Goal: Information Seeking & Learning: Learn about a topic

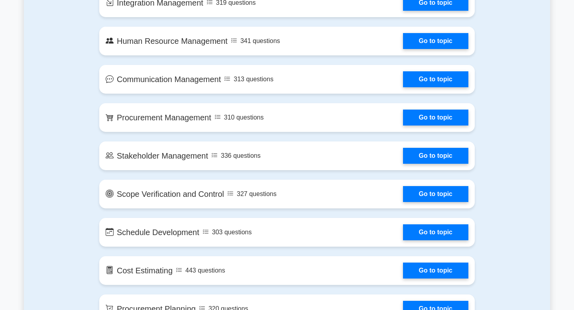
scroll to position [395, 0]
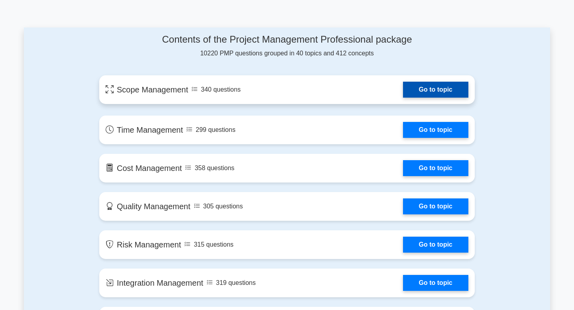
click at [432, 98] on link "Go to topic" at bounding box center [435, 90] width 65 height 16
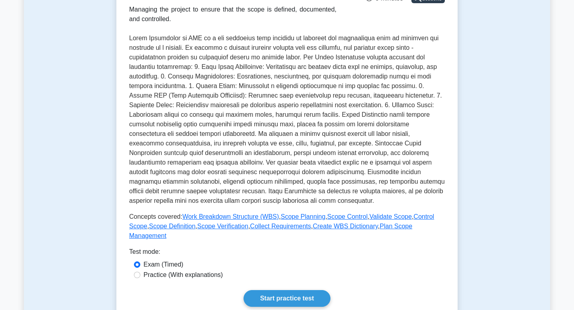
scroll to position [147, 0]
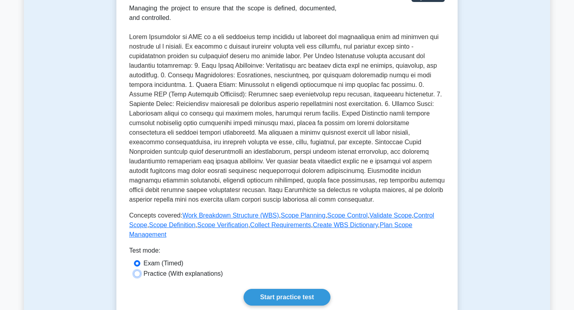
click at [138, 275] on input "Practice (With explanations)" at bounding box center [137, 274] width 6 height 6
radio input "true"
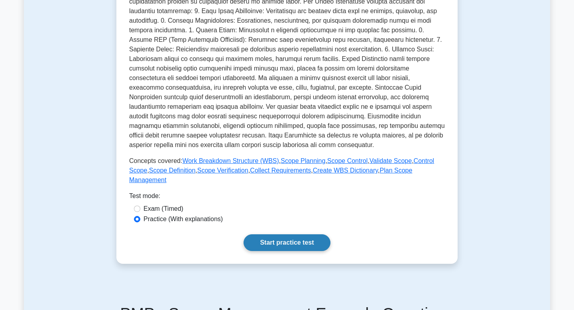
click at [284, 238] on link "Start practice test" at bounding box center [287, 242] width 86 height 17
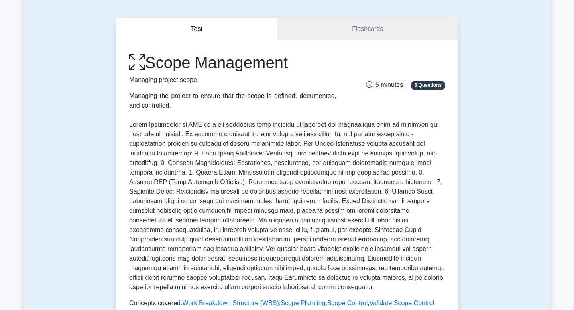
scroll to position [33, 0]
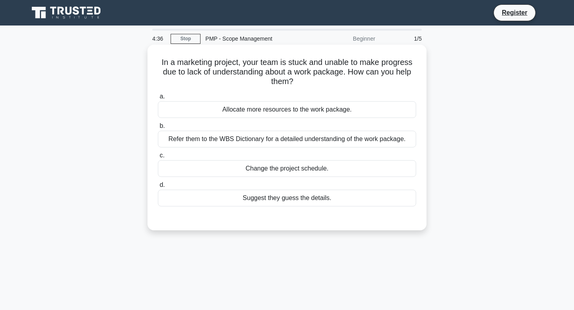
click at [247, 142] on div "Refer them to the WBS Dictionary for a detailed understanding of the work packa…" at bounding box center [287, 139] width 258 height 17
click at [158, 129] on input "b. Refer them to the WBS Dictionary for a detailed understanding of the work pa…" at bounding box center [158, 126] width 0 height 5
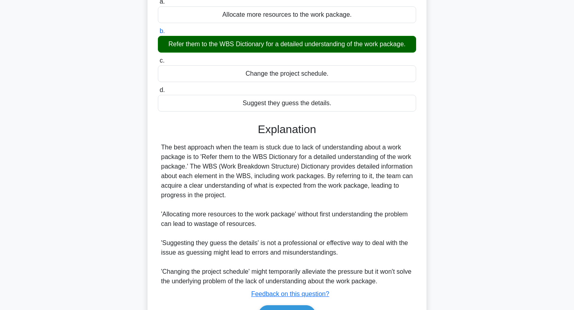
scroll to position [119, 0]
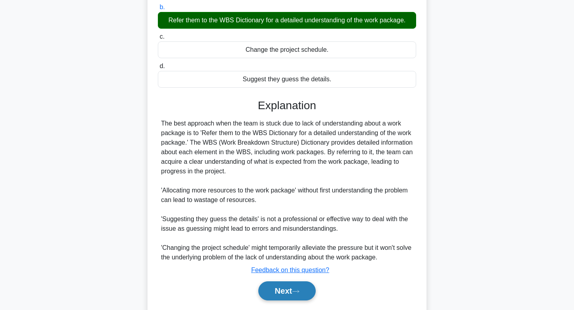
click at [294, 296] on button "Next" at bounding box center [286, 290] width 57 height 19
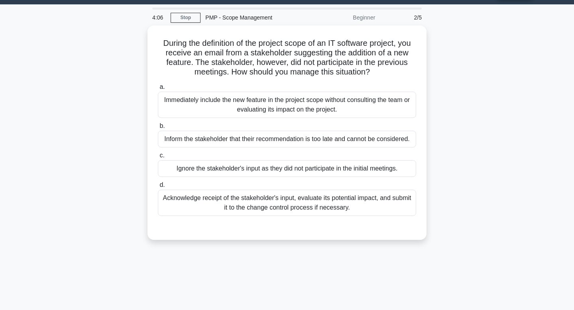
scroll to position [0, 0]
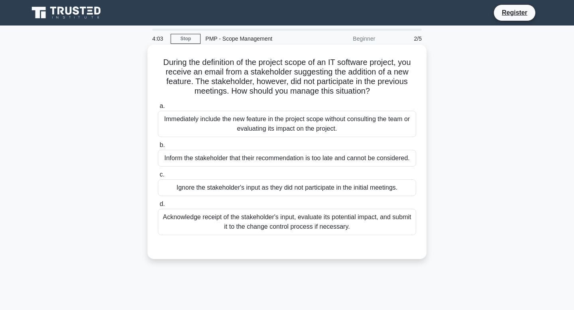
click at [321, 226] on div "Acknowledge receipt of the stakeholder's input, evaluate its potential impact, …" at bounding box center [287, 222] width 258 height 26
click at [158, 207] on input "d. Acknowledge receipt of the stakeholder's input, evaluate its potential impac…" at bounding box center [158, 204] width 0 height 5
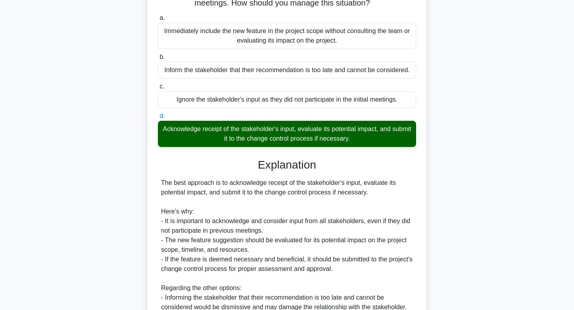
scroll to position [200, 0]
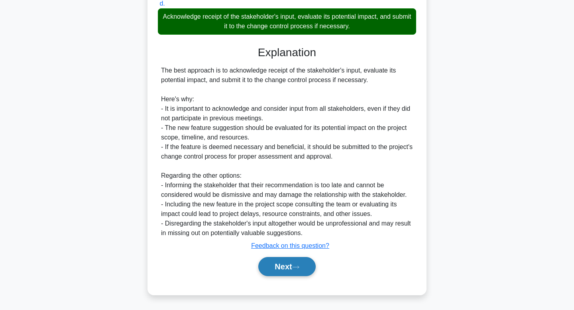
click at [287, 264] on button "Next" at bounding box center [286, 266] width 57 height 19
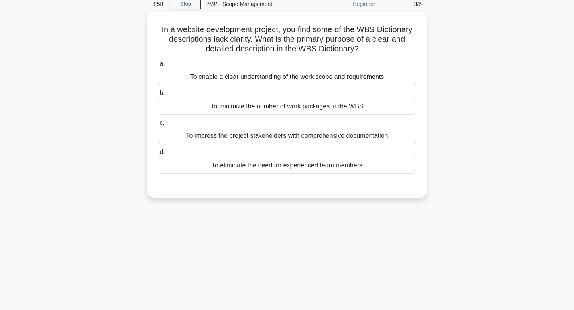
scroll to position [0, 0]
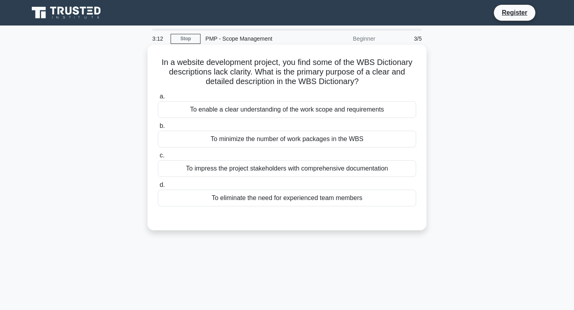
click at [325, 113] on div "To enable a clear understanding of the work scope and requirements" at bounding box center [287, 109] width 258 height 17
click at [158, 99] on input "a. To enable a clear understanding of the work scope and requirements" at bounding box center [158, 96] width 0 height 5
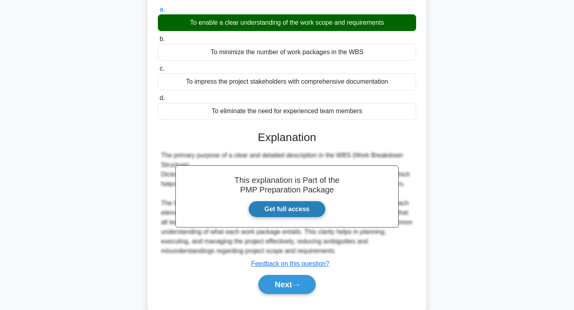
scroll to position [120, 0]
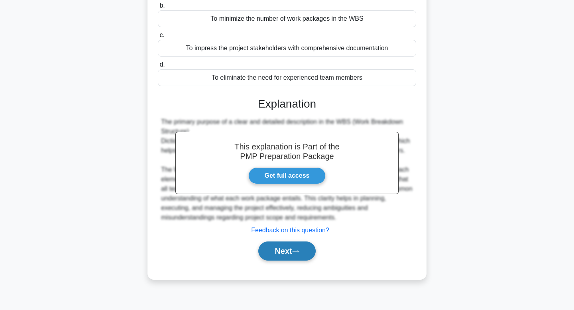
click at [284, 253] on button "Next" at bounding box center [286, 251] width 57 height 19
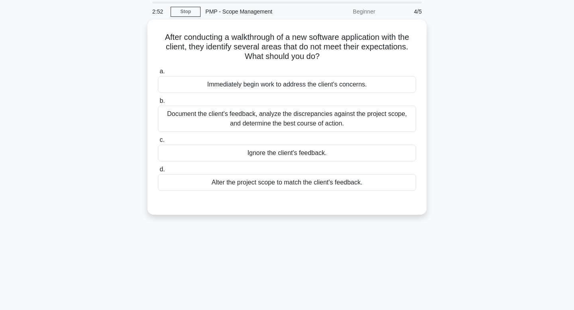
scroll to position [29, 0]
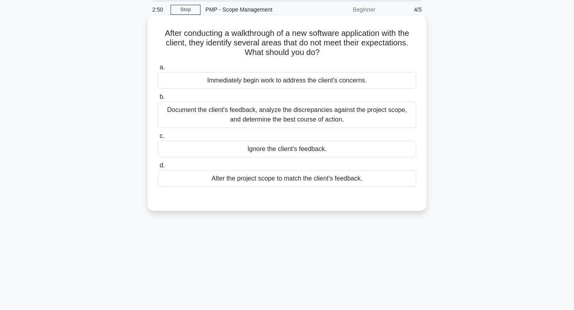
click at [381, 111] on div "Document the client's feedback, analyze the discrepancies against the project s…" at bounding box center [287, 115] width 258 height 26
click at [158, 100] on input "b. Document the client's feedback, analyze the discrepancies against the projec…" at bounding box center [158, 96] width 0 height 5
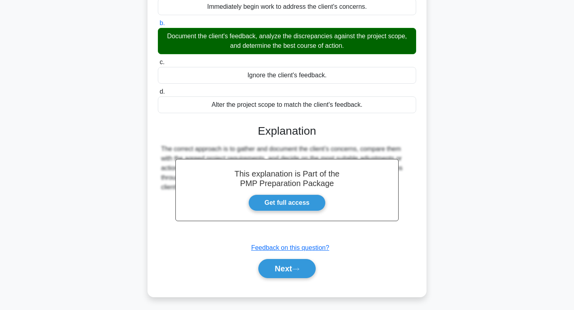
scroll to position [120, 0]
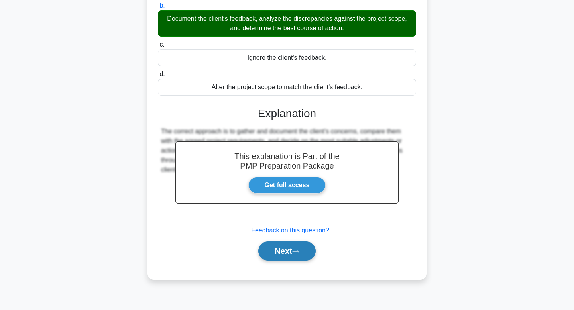
click at [288, 255] on button "Next" at bounding box center [286, 251] width 57 height 19
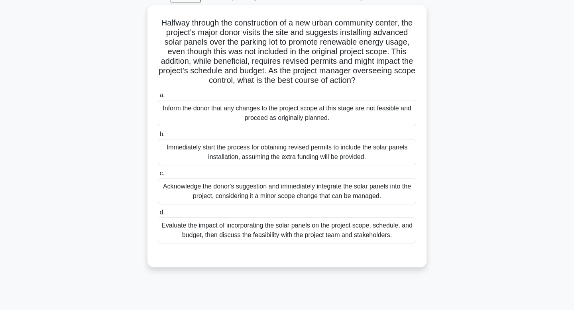
scroll to position [45, 0]
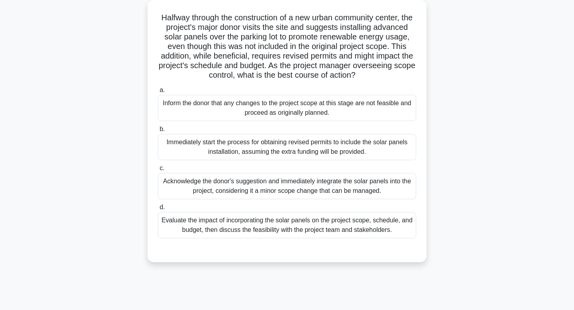
click at [375, 235] on div "Evaluate the impact of incorporating the solar panels on the project scope, sch…" at bounding box center [287, 225] width 258 height 26
click at [158, 210] on input "d. Evaluate the impact of incorporating the solar panels on the project scope, …" at bounding box center [158, 207] width 0 height 5
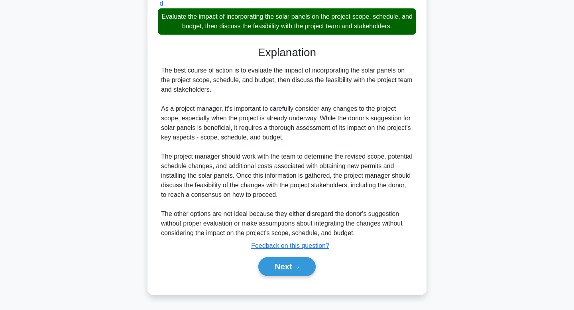
scroll to position [244, 0]
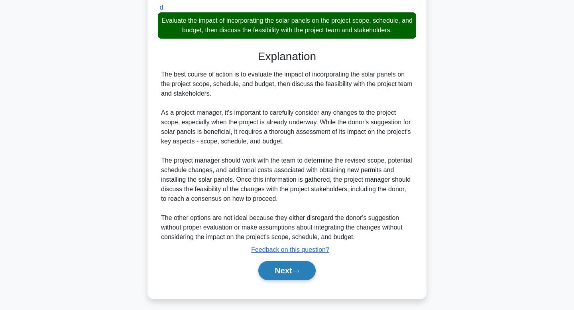
click at [282, 275] on button "Next" at bounding box center [286, 270] width 57 height 19
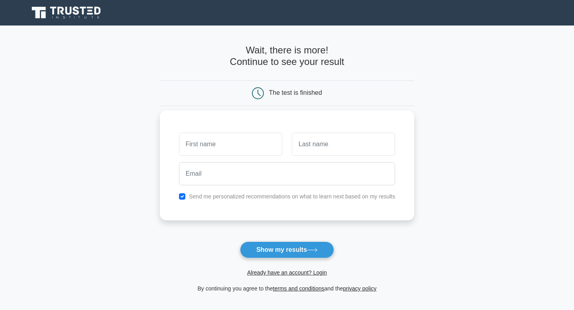
click at [221, 143] on input "text" at bounding box center [230, 144] width 103 height 23
type input "b"
click at [320, 143] on input "text" at bounding box center [343, 144] width 103 height 23
type input "v"
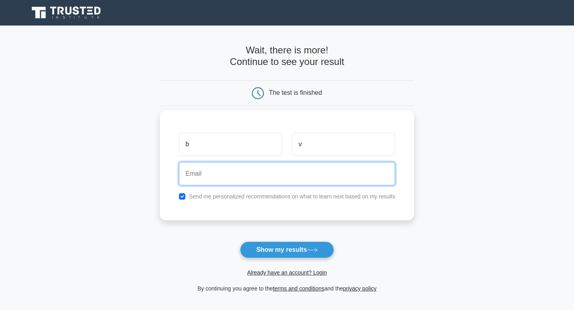
click at [242, 167] on input "email" at bounding box center [287, 173] width 216 height 23
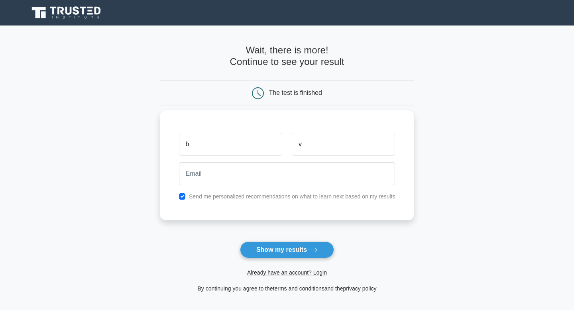
click at [189, 203] on div "b v Send me personalized recommendations on what to learn next based on my resu…" at bounding box center [287, 165] width 255 height 110
click at [185, 196] on div "Send me personalized recommendations on what to learn next based on my results" at bounding box center [287, 197] width 226 height 10
click at [176, 199] on div "Send me personalized recommendations on what to learn next based on my results" at bounding box center [287, 197] width 226 height 10
click at [179, 199] on div "Send me personalized recommendations on what to learn next based on my results" at bounding box center [287, 197] width 226 height 10
click at [181, 199] on input "checkbox" at bounding box center [182, 196] width 6 height 6
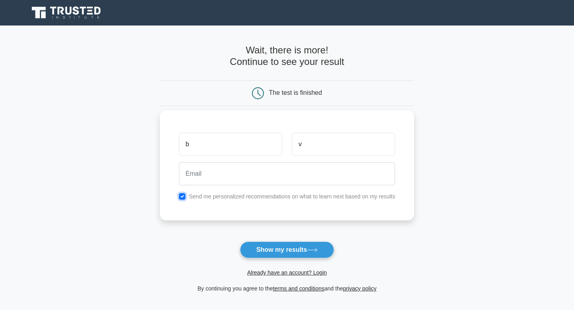
checkbox input "false"
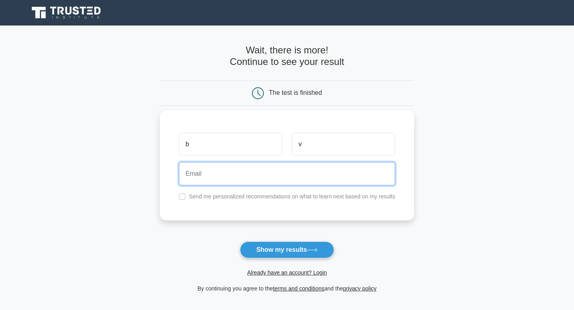
click at [209, 166] on input "email" at bounding box center [287, 173] width 216 height 23
type input "vasilyanbella@gmail.com"
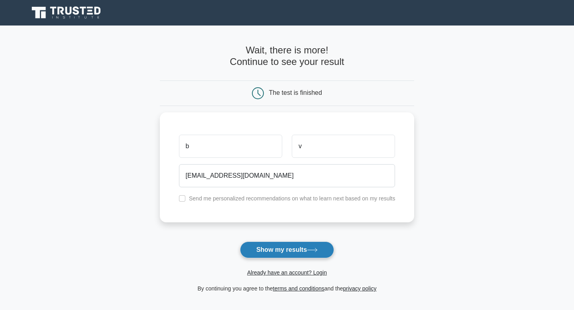
click at [286, 251] on button "Show my results" at bounding box center [287, 250] width 94 height 17
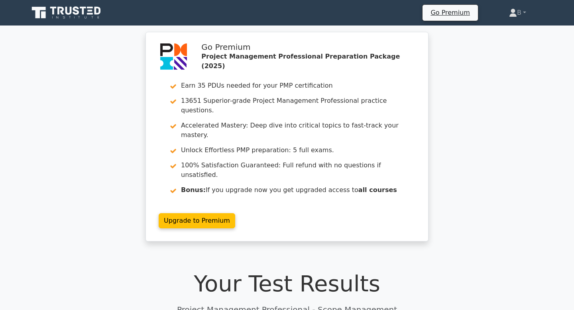
click at [73, 14] on icon at bounding box center [67, 12] width 77 height 15
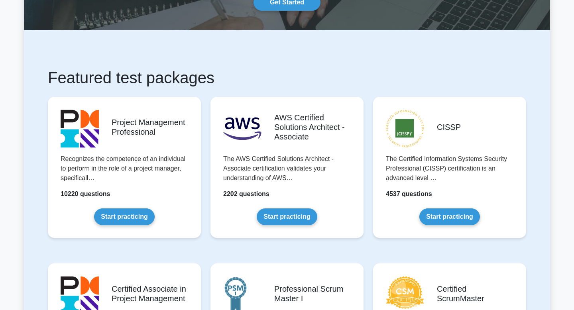
scroll to position [228, 0]
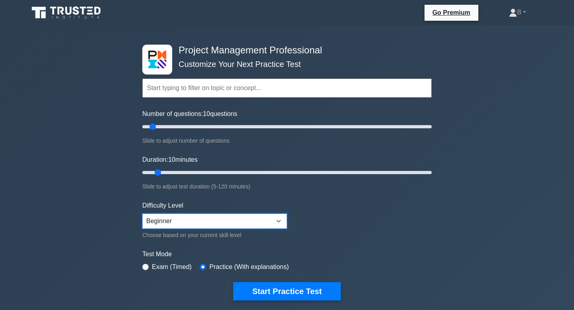
click at [204, 224] on select "Beginner Intermediate Expert" at bounding box center [214, 221] width 145 height 15
select select "expert"
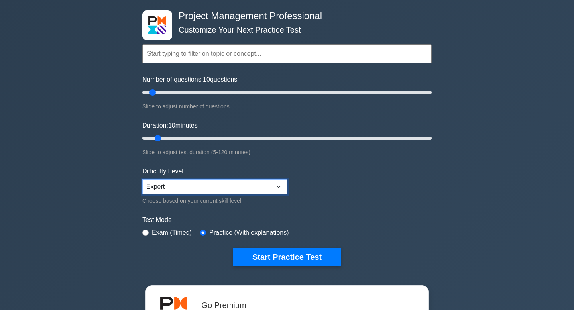
scroll to position [36, 0]
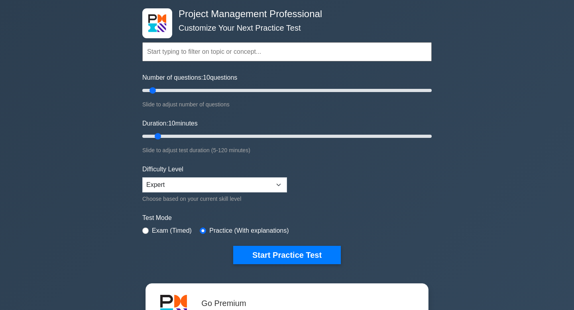
click at [160, 230] on label "Exam (Timed)" at bounding box center [172, 231] width 40 height 10
click at [146, 229] on input "radio" at bounding box center [145, 231] width 6 height 6
radio input "true"
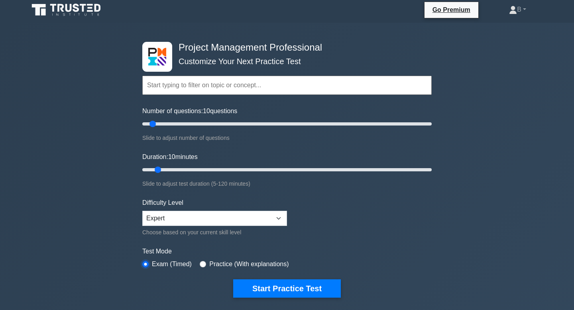
scroll to position [0, 0]
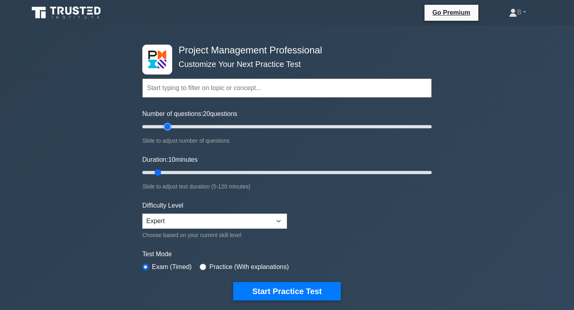
type input "20"
click at [166, 126] on input "Number of questions: 20 questions" at bounding box center [286, 127] width 289 height 10
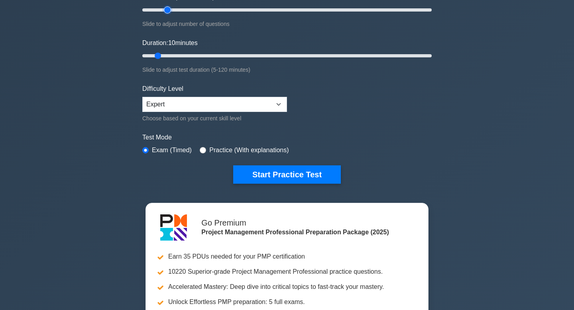
scroll to position [103, 0]
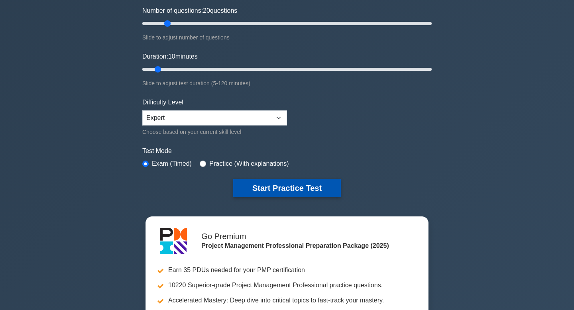
click at [266, 190] on button "Start Practice Test" at bounding box center [287, 188] width 108 height 18
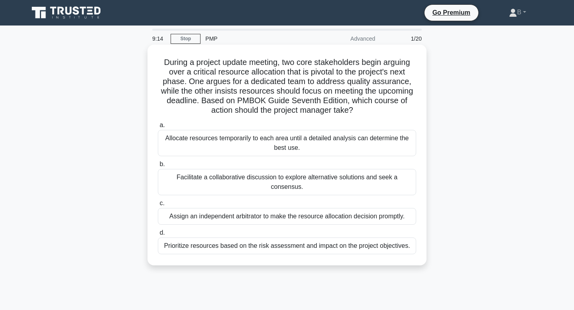
click at [391, 247] on div "Prioritize resources based on the risk assessment and impact on the project obj…" at bounding box center [287, 246] width 258 height 17
click at [158, 236] on input "d. Prioritize resources based on the risk assessment and impact on the project …" at bounding box center [158, 232] width 0 height 5
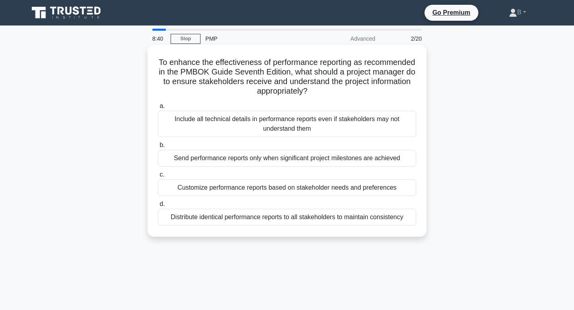
click at [267, 188] on div "Customize performance reports based on stakeholder needs and preferences" at bounding box center [287, 187] width 258 height 17
click at [158, 177] on input "c. Customize performance reports based on stakeholder needs and preferences" at bounding box center [158, 174] width 0 height 5
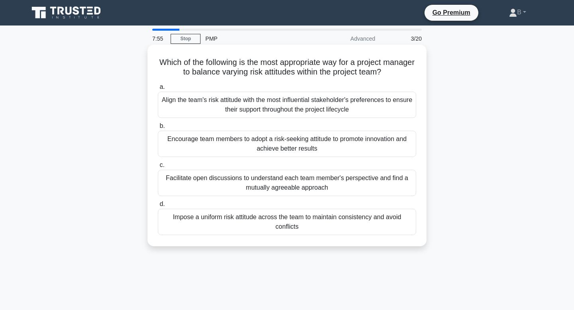
click at [355, 181] on div "Facilitate open discussions to understand each team member's perspective and fi…" at bounding box center [287, 183] width 258 height 26
click at [158, 168] on input "c. Facilitate open discussions to understand each team member's perspective and…" at bounding box center [158, 165] width 0 height 5
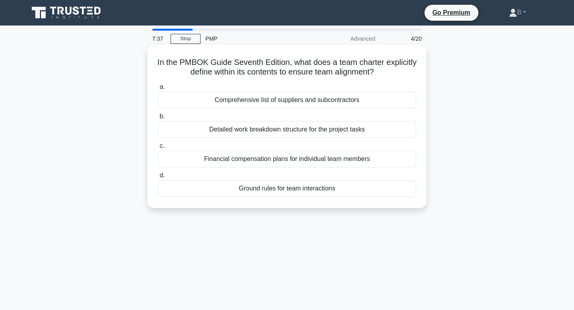
click at [368, 135] on div "Detailed work breakdown structure for the project tasks" at bounding box center [287, 129] width 258 height 17
click at [158, 119] on input "b. Detailed work breakdown structure for the project tasks" at bounding box center [158, 116] width 0 height 5
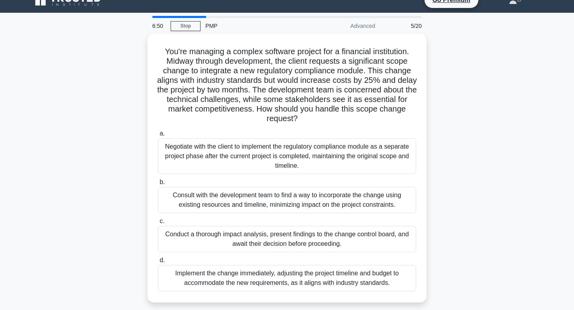
scroll to position [13, 0]
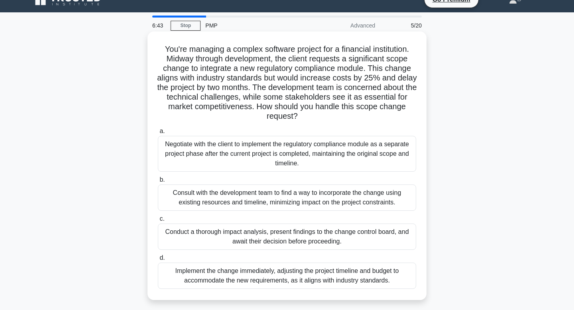
click at [345, 238] on div "Conduct a thorough impact analysis, present findings to the change control boar…" at bounding box center [287, 237] width 258 height 26
click at [158, 222] on input "c. Conduct a thorough impact analysis, present findings to the change control b…" at bounding box center [158, 218] width 0 height 5
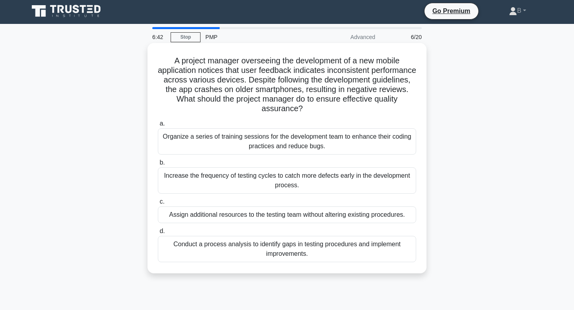
scroll to position [0, 0]
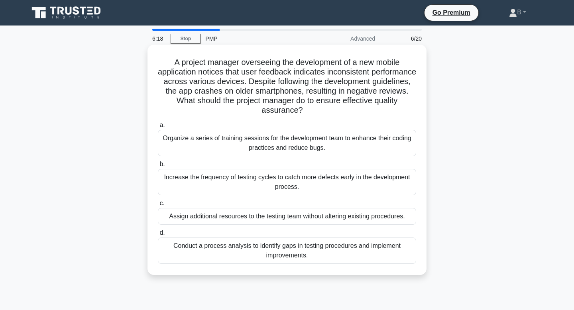
click at [326, 248] on div "Conduct a process analysis to identify gaps in testing procedures and implement…" at bounding box center [287, 251] width 258 height 26
click at [158, 236] on input "d. Conduct a process analysis to identify gaps in testing procedures and implem…" at bounding box center [158, 232] width 0 height 5
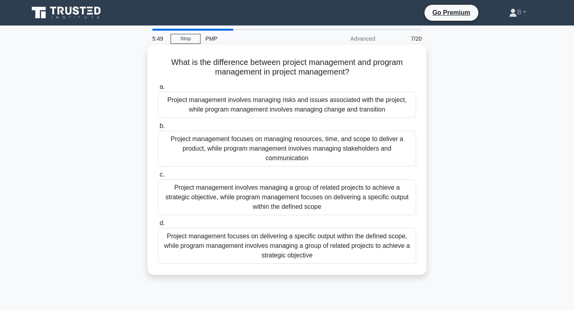
click at [338, 252] on div "Project management focuses on delivering a specific output within the defined s…" at bounding box center [287, 246] width 258 height 36
click at [158, 226] on input "d. Project management focuses on delivering a specific output within the define…" at bounding box center [158, 223] width 0 height 5
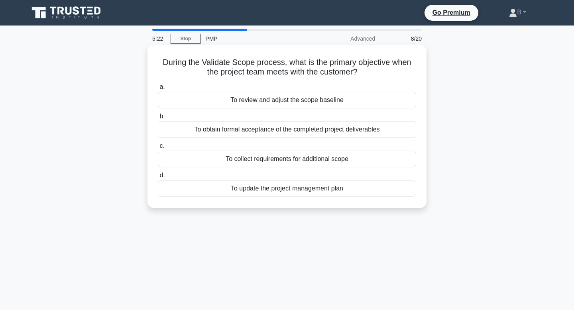
click at [314, 128] on div "To obtain formal acceptance of the completed project deliverables" at bounding box center [287, 129] width 258 height 17
click at [158, 119] on input "b. To obtain formal acceptance of the completed project deliverables" at bounding box center [158, 116] width 0 height 5
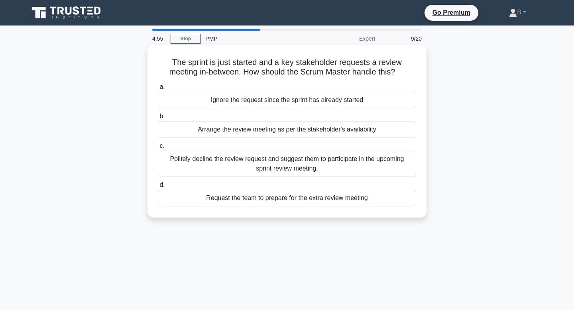
click at [386, 128] on div "Arrange the review meeting as per the stakeholder's availability" at bounding box center [287, 129] width 258 height 17
click at [158, 119] on input "b. Arrange the review meeting as per the stakeholder's availability" at bounding box center [158, 116] width 0 height 5
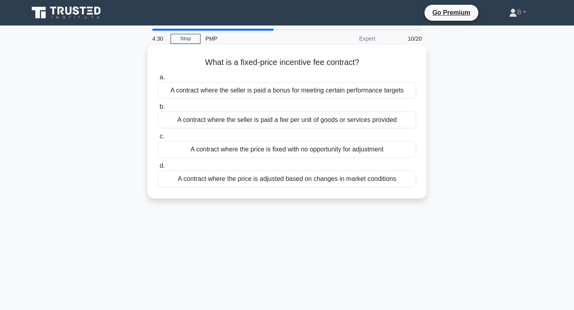
click at [379, 182] on div "A contract where the price is adjusted based on changes in market conditions" at bounding box center [287, 179] width 258 height 17
click at [158, 169] on input "d. A contract where the price is adjusted based on changes in market conditions" at bounding box center [158, 165] width 0 height 5
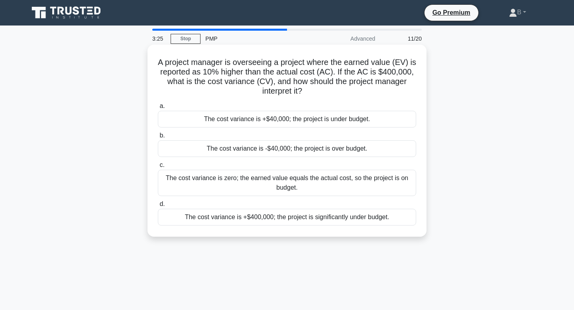
click at [308, 183] on div "The cost variance is zero; the earned value equals the actual cost, so the proj…" at bounding box center [287, 183] width 258 height 26
click at [158, 168] on input "c. The cost variance is zero; the earned value equals the actual cost, so the p…" at bounding box center [158, 165] width 0 height 5
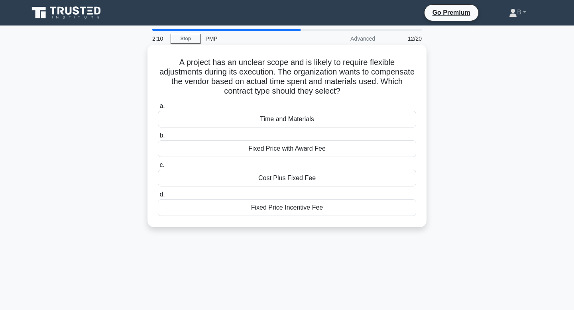
click at [304, 180] on div "Cost Plus Fixed Fee" at bounding box center [287, 178] width 258 height 17
click at [158, 168] on input "c. Cost Plus Fixed Fee" at bounding box center [158, 165] width 0 height 5
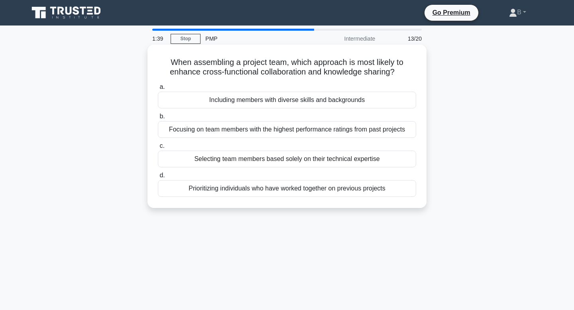
click at [310, 101] on div "Including members with diverse skills and backgrounds" at bounding box center [287, 100] width 258 height 17
click at [158, 90] on input "a. Including members with diverse skills and backgrounds" at bounding box center [158, 86] width 0 height 5
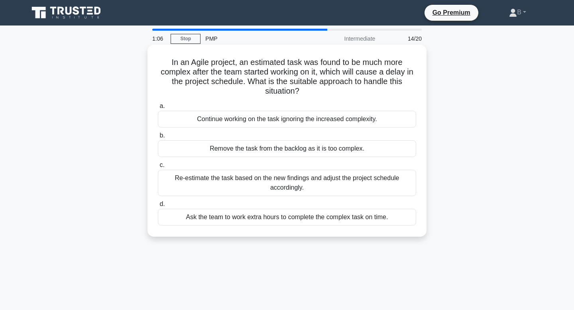
click at [251, 182] on div "Re-estimate the task based on the new findings and adjust the project schedule …" at bounding box center [287, 183] width 258 height 26
click at [158, 168] on input "c. Re-estimate the task based on the new findings and adjust the project schedu…" at bounding box center [158, 165] width 0 height 5
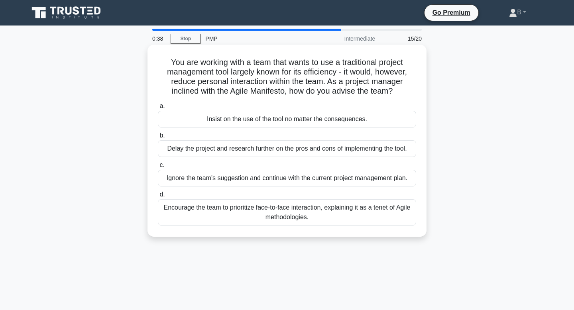
click at [367, 210] on div "Encourage the team to prioritize face-to-face interaction, explaining it as a t…" at bounding box center [287, 212] width 258 height 26
click at [158, 197] on input "d. Encourage the team to prioritize face-to-face interaction, explaining it as …" at bounding box center [158, 194] width 0 height 5
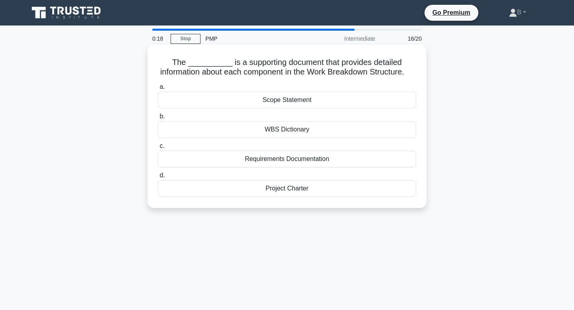
click at [263, 164] on div "Requirements Documentation" at bounding box center [287, 159] width 258 height 17
click at [158, 149] on input "c. Requirements Documentation" at bounding box center [158, 145] width 0 height 5
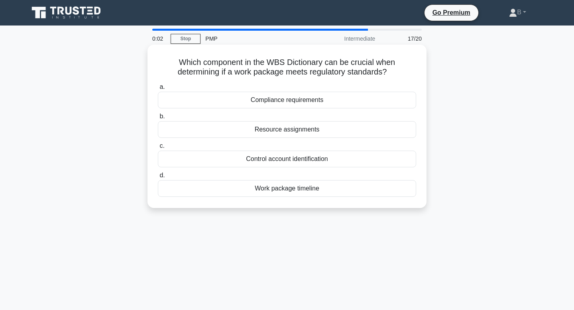
click at [312, 99] on div "Compliance requirements" at bounding box center [287, 100] width 258 height 17
click at [158, 90] on input "a. Compliance requirements" at bounding box center [158, 86] width 0 height 5
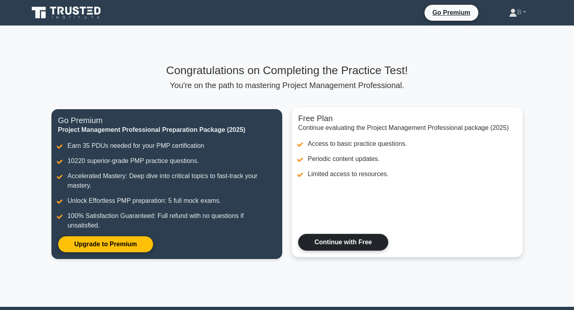
click at [321, 243] on link "Continue with Free" at bounding box center [343, 242] width 90 height 17
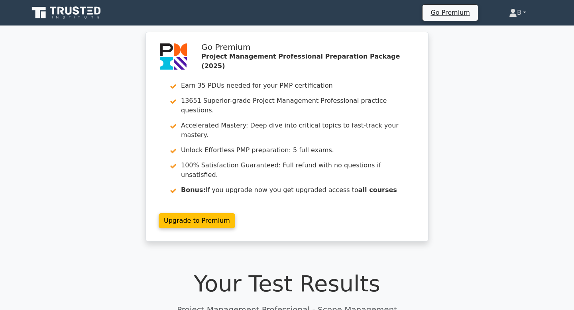
click at [521, 16] on link "B" at bounding box center [517, 13] width 55 height 16
click at [489, 139] on div "Go Premium Project Management Professional Preparation Package (2025) Earn 35 P…" at bounding box center [287, 141] width 574 height 219
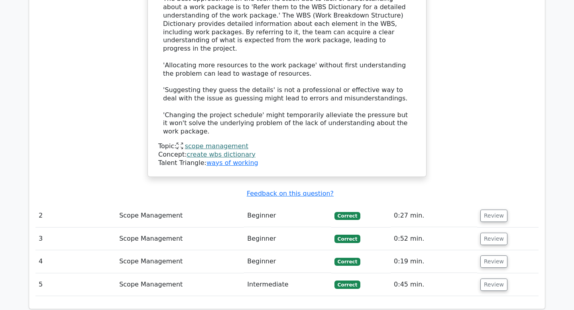
scroll to position [1159, 0]
